Goal: Information Seeking & Learning: Learn about a topic

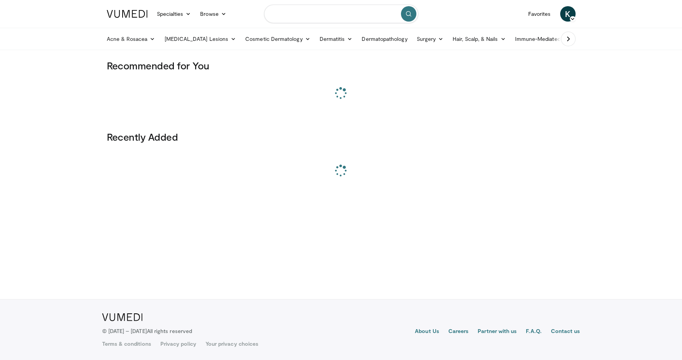
click at [289, 11] on input "Search topics, interventions" at bounding box center [341, 14] width 154 height 18
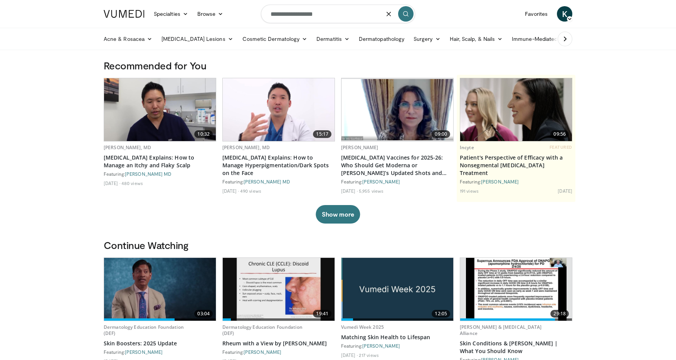
type input "**********"
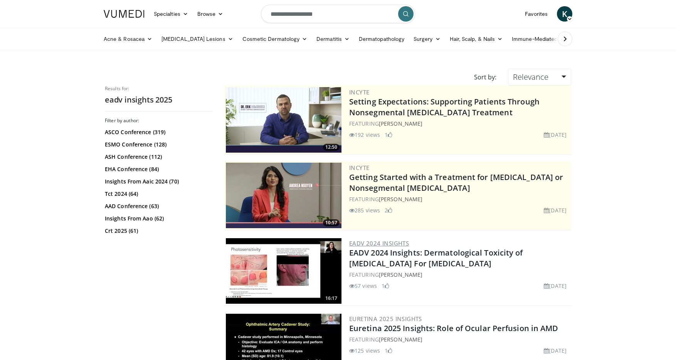
click at [386, 241] on link "EADV 2024 Insights" at bounding box center [379, 243] width 60 height 8
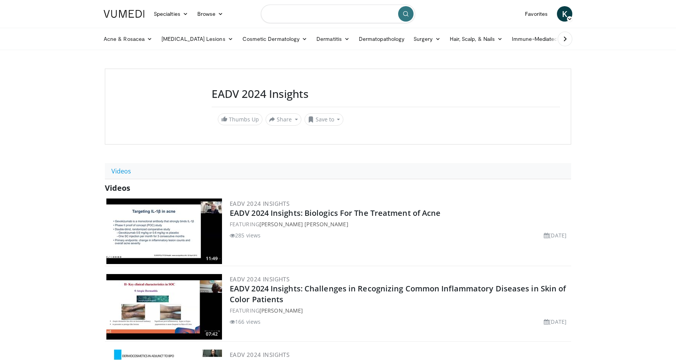
click at [297, 15] on input "Search topics, interventions" at bounding box center [338, 14] width 154 height 18
type input "*********"
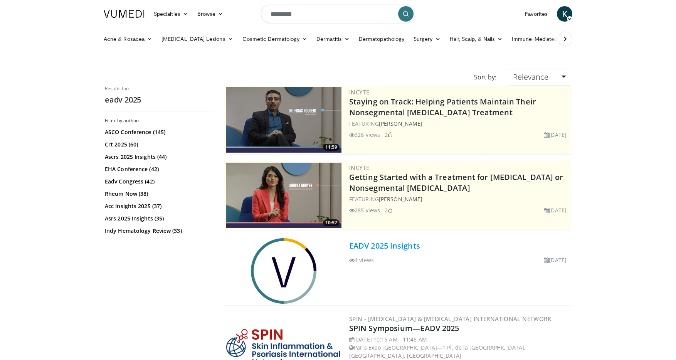
click at [408, 247] on link "EADV 2025 Insights" at bounding box center [384, 245] width 71 height 10
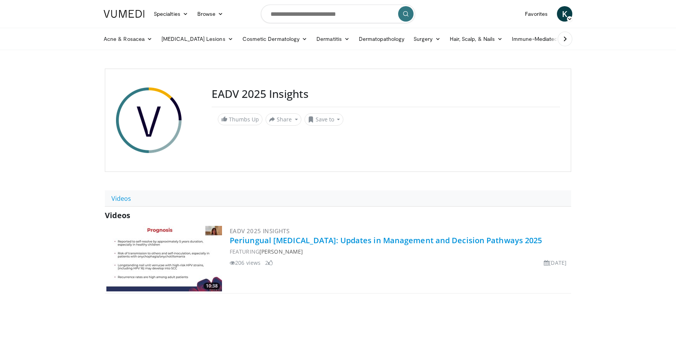
click at [311, 236] on link "Periungual [MEDICAL_DATA]: Updates in Management and Decision Pathways 2025" at bounding box center [386, 240] width 312 height 10
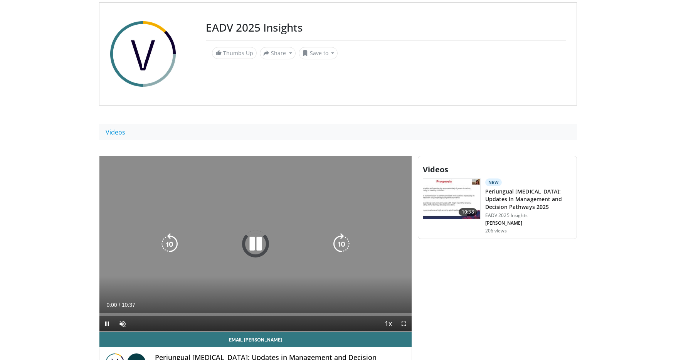
scroll to position [67, 0]
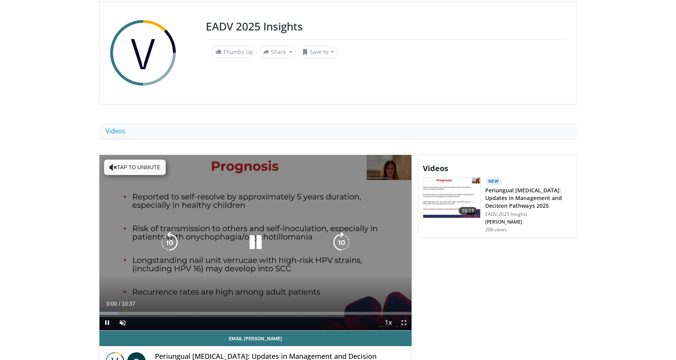
click at [251, 244] on icon "Video Player" at bounding box center [256, 243] width 22 height 22
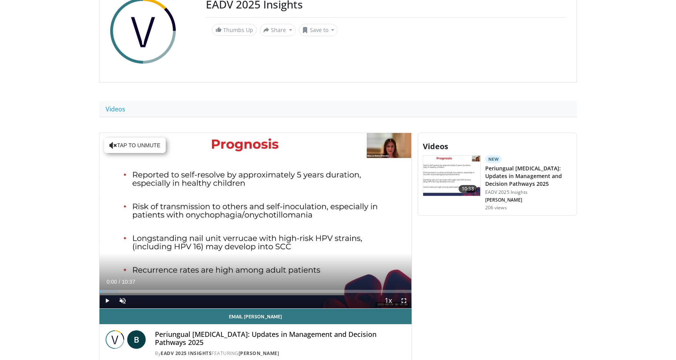
scroll to position [129, 0]
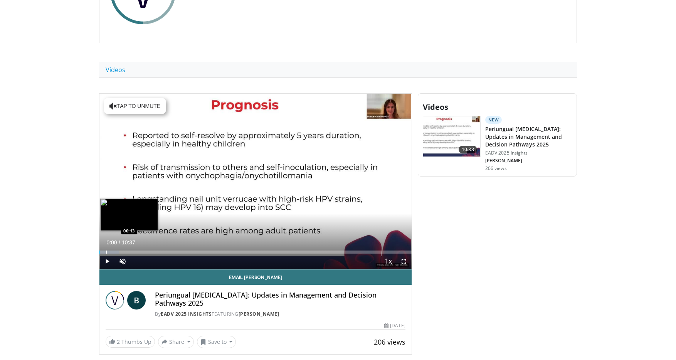
click at [106, 253] on div "Progress Bar" at bounding box center [106, 251] width 1 height 3
click at [121, 253] on div "Progress Bar" at bounding box center [121, 251] width 1 height 3
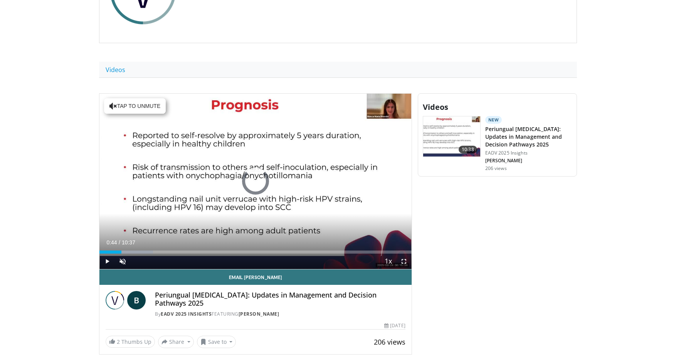
click at [163, 251] on div "Progress Bar" at bounding box center [163, 251] width 1 height 3
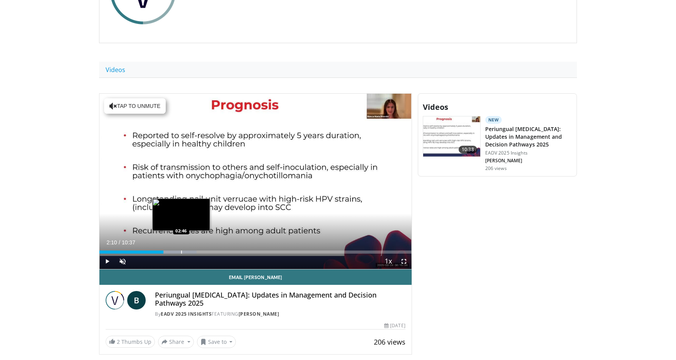
click at [181, 252] on div "Progress Bar" at bounding box center [181, 251] width 1 height 3
click at [218, 255] on div "Current Time 2:47 / Duration 10:37 Play Skip Backward Skip Forward Unmute Loade…" at bounding box center [255, 261] width 312 height 15
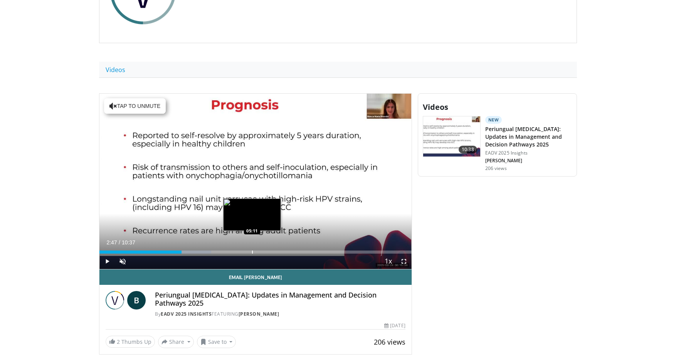
click at [252, 252] on div "Progress Bar" at bounding box center [252, 251] width 1 height 3
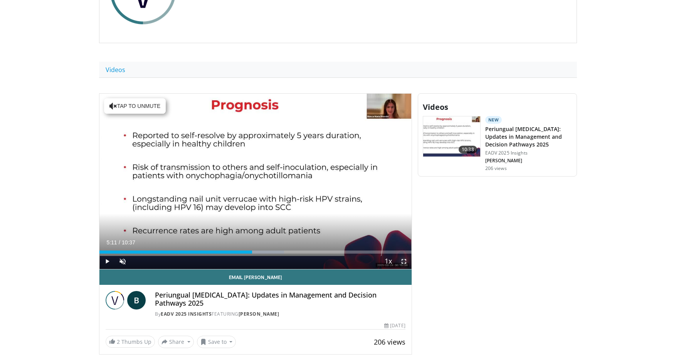
click at [404, 261] on span "Video Player" at bounding box center [403, 261] width 15 height 15
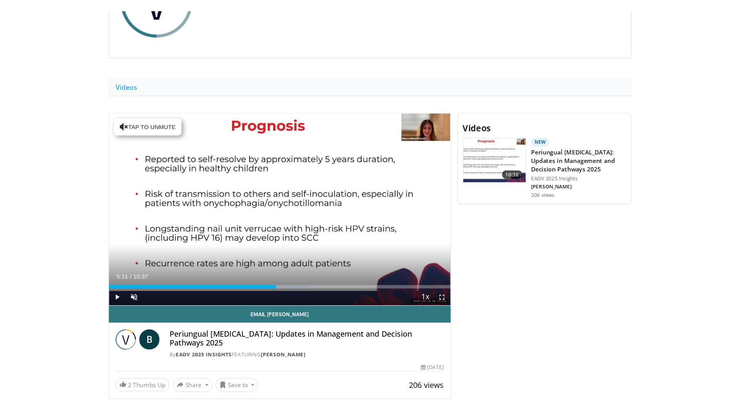
scroll to position [89, 0]
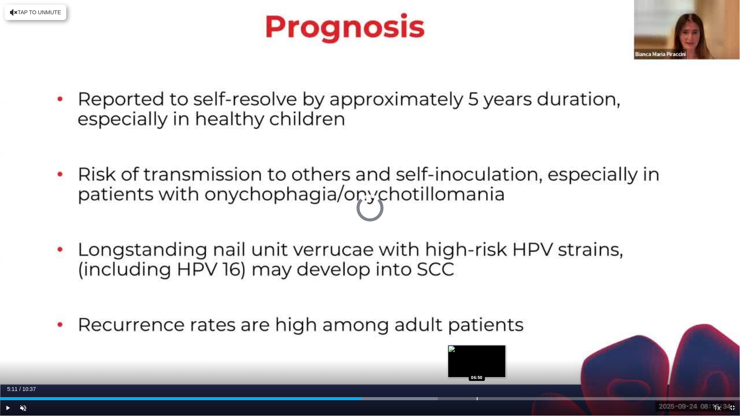
click at [477, 360] on div "Progress Bar" at bounding box center [477, 398] width 1 height 3
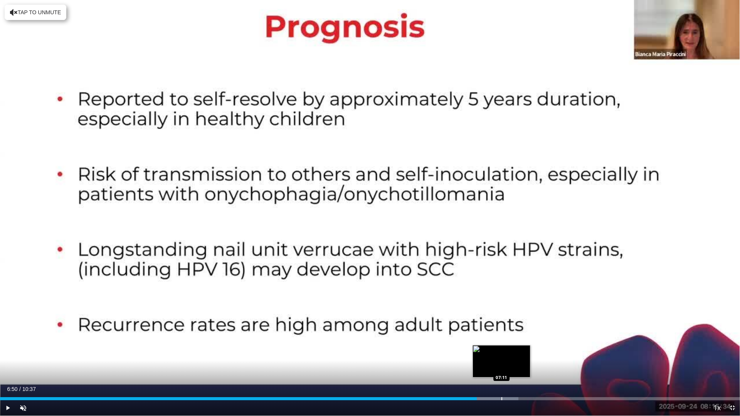
click at [501, 360] on div "Progress Bar" at bounding box center [501, 398] width 1 height 3
click at [613, 360] on div "Progress Bar" at bounding box center [613, 398] width 1 height 3
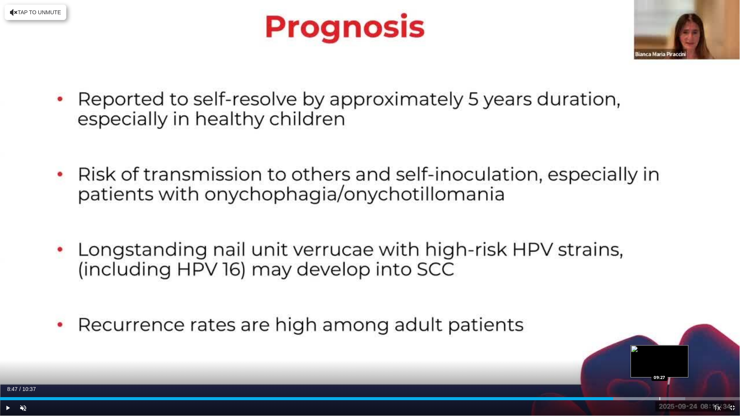
click at [660, 360] on div "Progress Bar" at bounding box center [659, 398] width 1 height 3
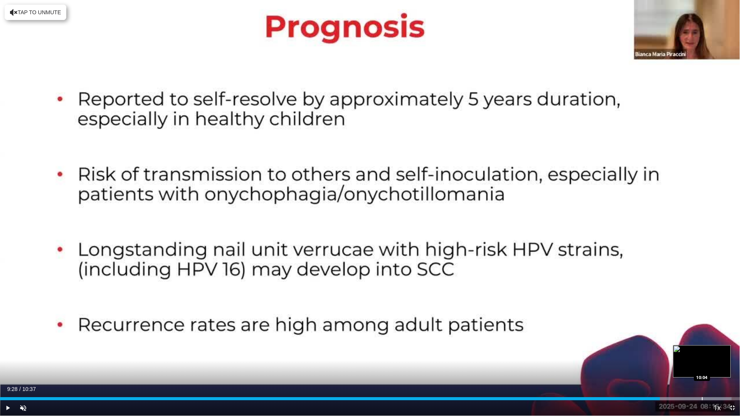
click at [675, 360] on div "Progress Bar" at bounding box center [702, 398] width 1 height 3
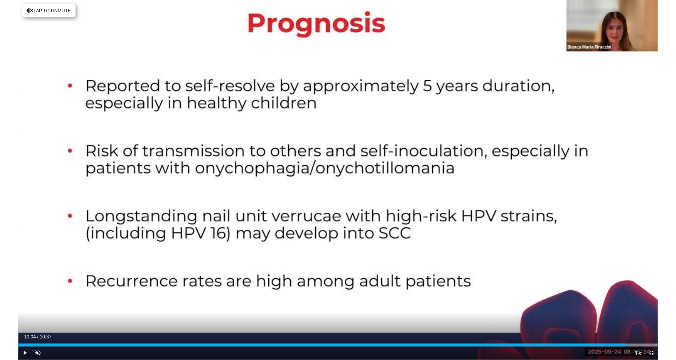
scroll to position [129, 0]
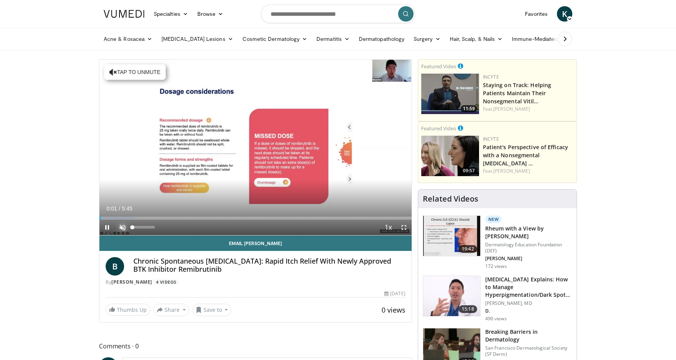
click at [122, 227] on span "Video Player" at bounding box center [122, 227] width 15 height 15
click at [108, 227] on span "Video Player" at bounding box center [106, 227] width 15 height 15
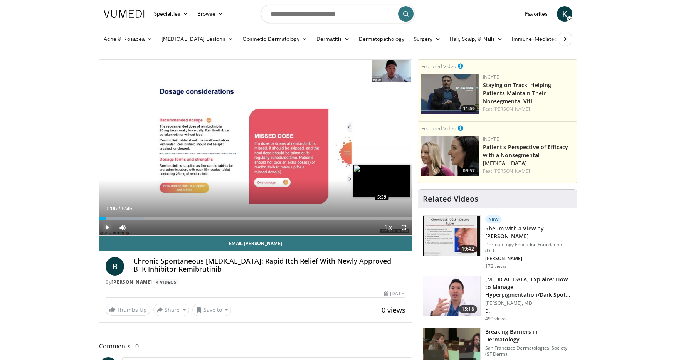
click at [407, 218] on div "Progress Bar" at bounding box center [407, 218] width 1 height 3
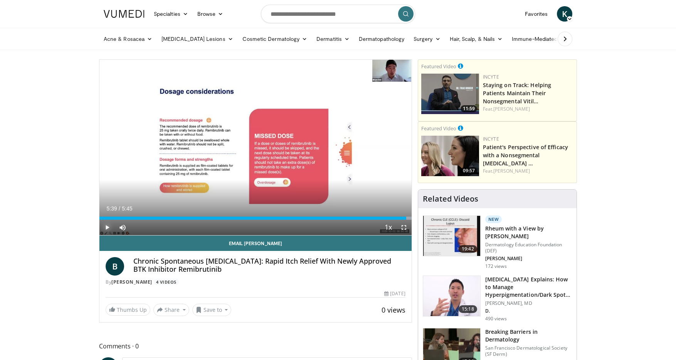
click at [108, 224] on span "Video Player" at bounding box center [106, 227] width 15 height 15
